Goal: Task Accomplishment & Management: Use online tool/utility

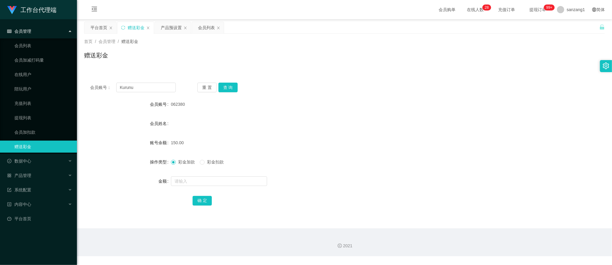
type input "Kurunu"
click at [225, 88] on button "查 询" at bounding box center [228, 88] width 19 height 10
click at [208, 164] on span "彩金扣款" at bounding box center [216, 162] width 22 height 5
click at [177, 184] on input "text" at bounding box center [219, 181] width 96 height 10
type input "150"
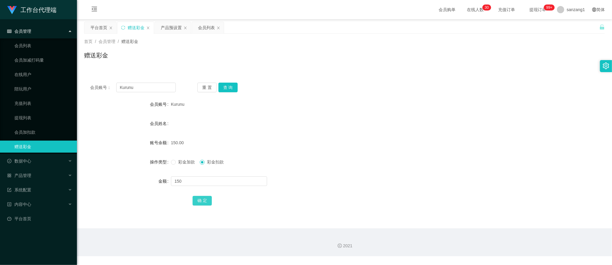
click at [201, 203] on button "确 定" at bounding box center [202, 201] width 19 height 10
click at [170, 161] on div "操作类型 彩金加款 彩金扣款" at bounding box center [344, 162] width 521 height 12
click at [179, 179] on input "text" at bounding box center [219, 181] width 96 height 10
click at [175, 164] on span at bounding box center [173, 162] width 5 height 5
click at [183, 183] on input "text" at bounding box center [219, 181] width 96 height 10
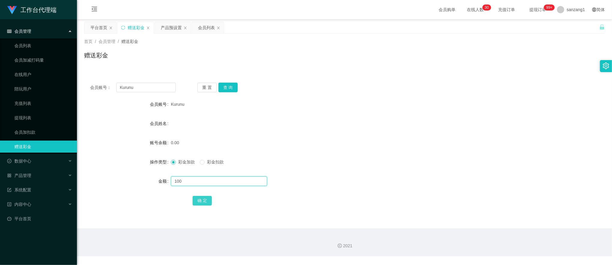
type input "100"
click at [202, 201] on button "确 定" at bounding box center [202, 201] width 19 height 10
drag, startPoint x: 158, startPoint y: 89, endPoint x: 115, endPoint y: 91, distance: 43.3
click at [115, 91] on div "会员账号： [PERSON_NAME]" at bounding box center [133, 88] width 86 height 10
paste input "062380"
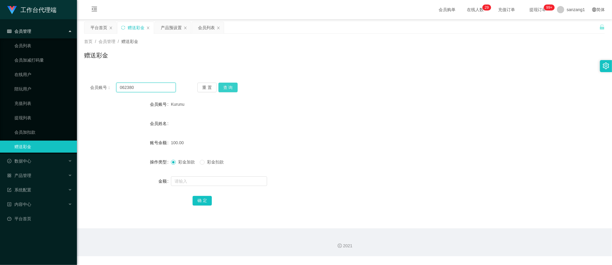
type input "062380"
click at [223, 88] on button "查 询" at bounding box center [228, 88] width 19 height 10
click at [190, 179] on input "text" at bounding box center [219, 181] width 96 height 10
type input "100"
click at [200, 196] on button "确 定" at bounding box center [202, 201] width 19 height 10
